Goal: Task Accomplishment & Management: Use online tool/utility

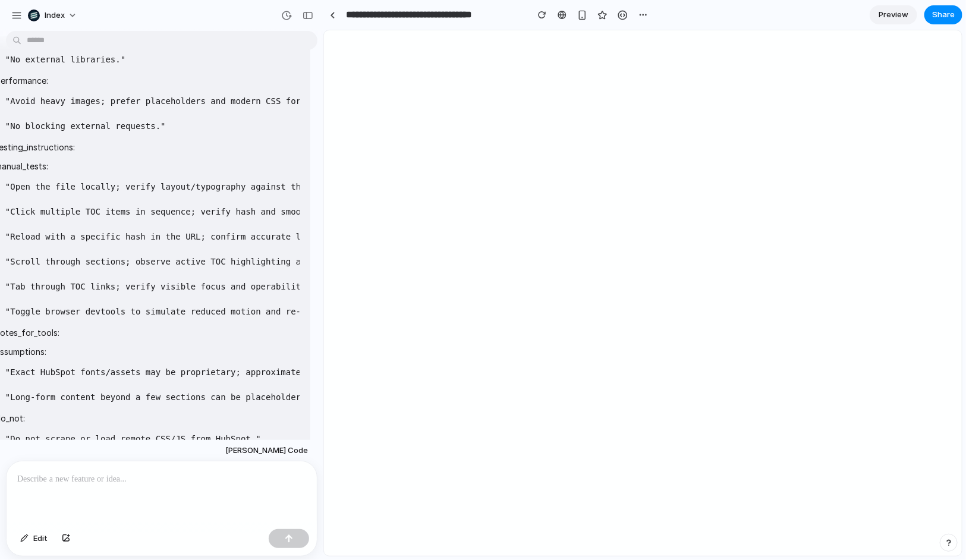
scroll to position [2211, 0]
click at [64, 14] on span "Index" at bounding box center [55, 16] width 20 height 12
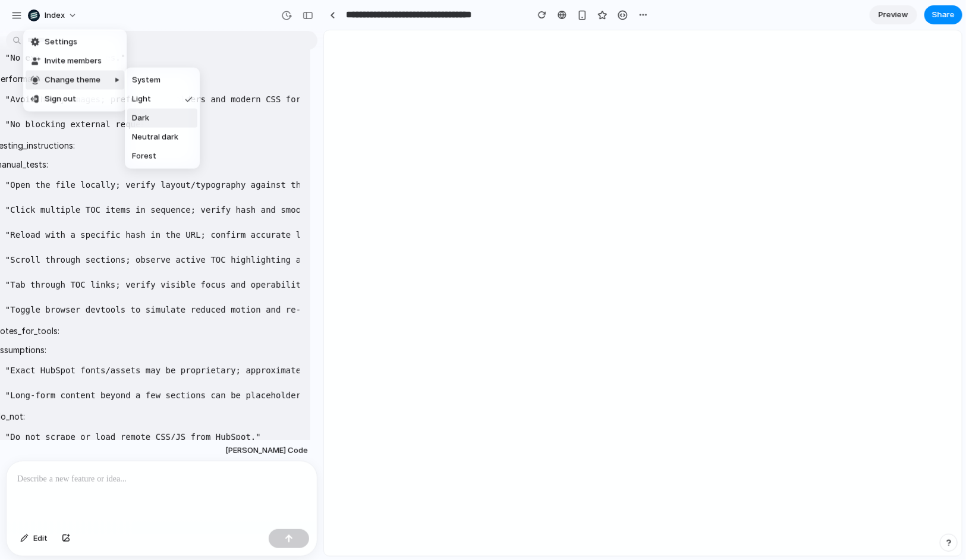
click at [163, 116] on li "Dark" at bounding box center [162, 118] width 70 height 19
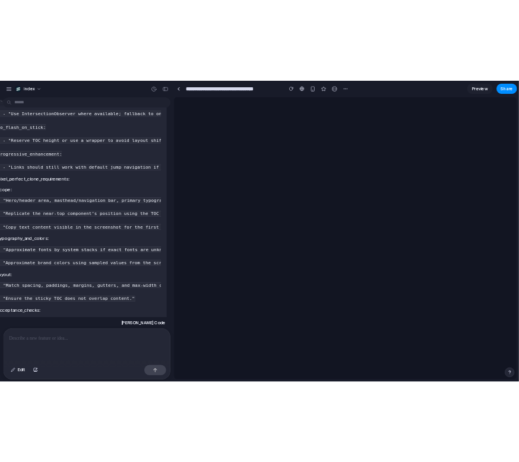
scroll to position [1214, 0]
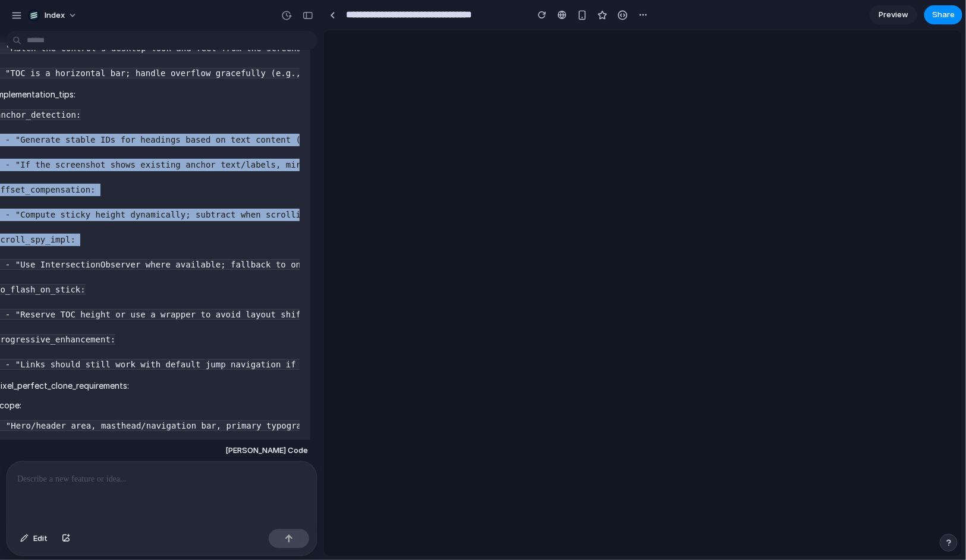
drag, startPoint x: 84, startPoint y: 138, endPoint x: 131, endPoint y: 265, distance: 135.4
click at [131, 265] on pre "anchor_detection: - "Generate stable IDs for headings based on text content (ke…" at bounding box center [147, 240] width 304 height 262
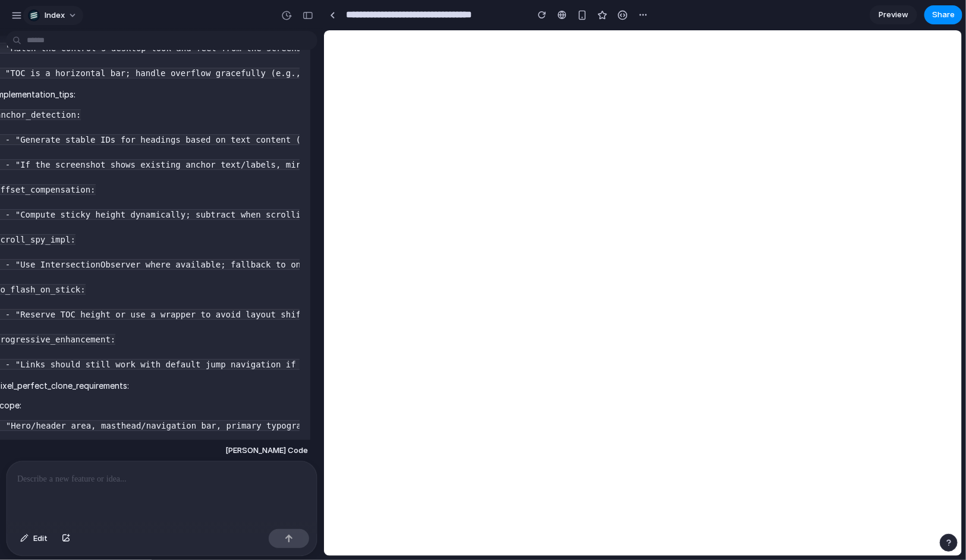
click at [61, 13] on span "Index" at bounding box center [55, 16] width 20 height 12
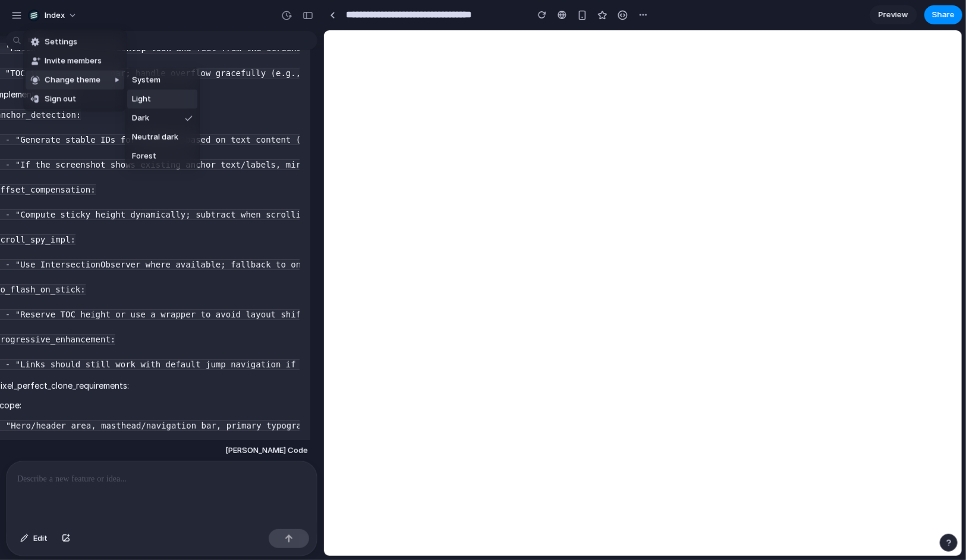
click at [152, 105] on li "Light" at bounding box center [162, 99] width 70 height 19
